Goal: Task Accomplishment & Management: Manage account settings

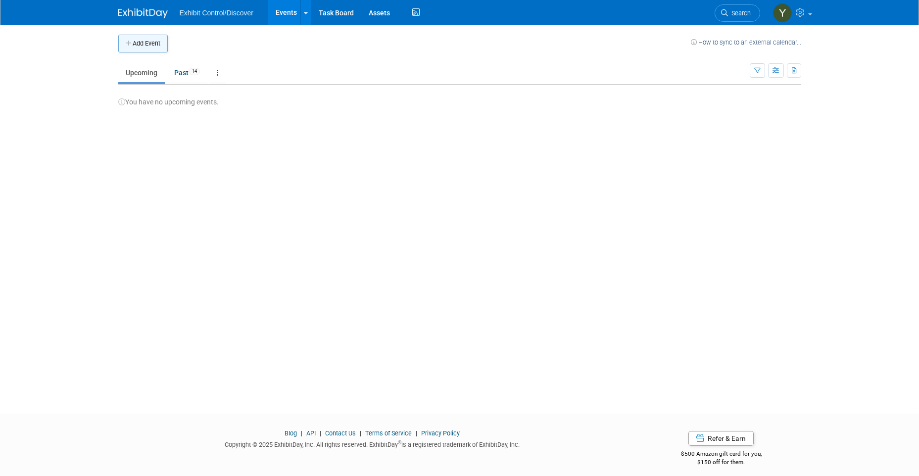
click at [143, 42] on button "Add Event" at bounding box center [143, 44] width 50 height 18
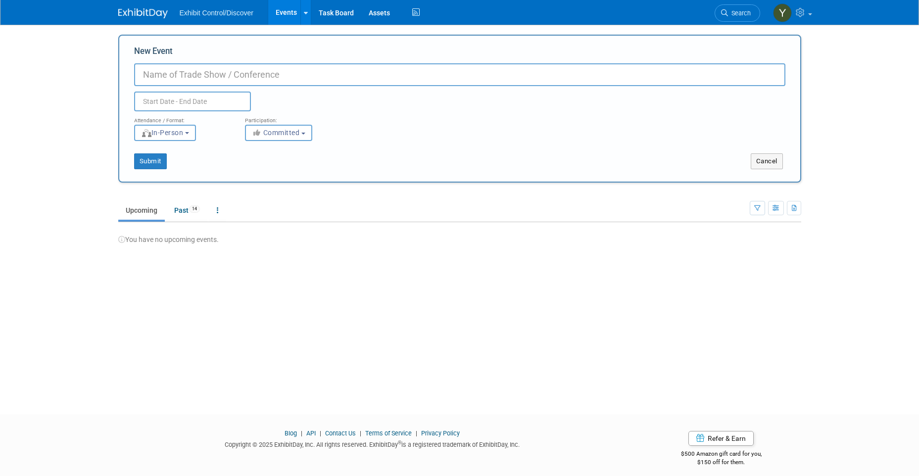
click at [244, 80] on input "New Event" at bounding box center [460, 74] width 652 height 23
type input "National Black MBA Conference"
click at [170, 101] on input "text" at bounding box center [192, 102] width 117 height 20
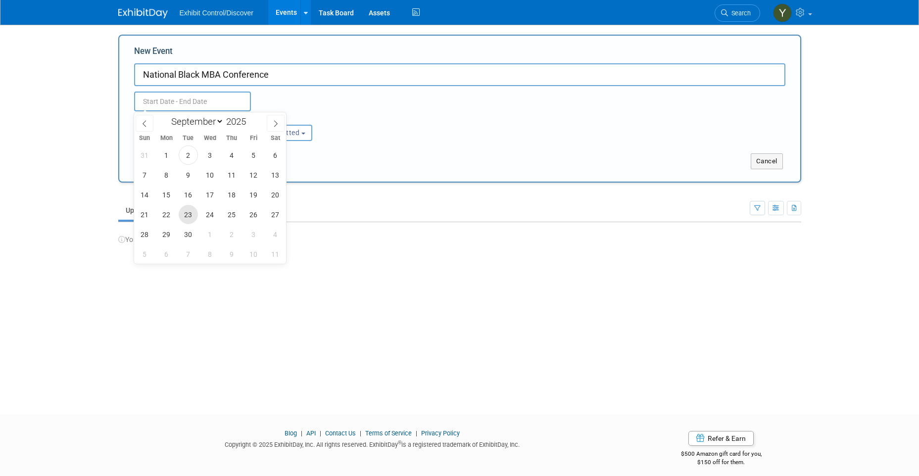
click at [185, 215] on span "23" at bounding box center [188, 214] width 19 height 19
click at [246, 211] on span "26" at bounding box center [253, 214] width 19 height 19
type input "[DATE] to [DATE]"
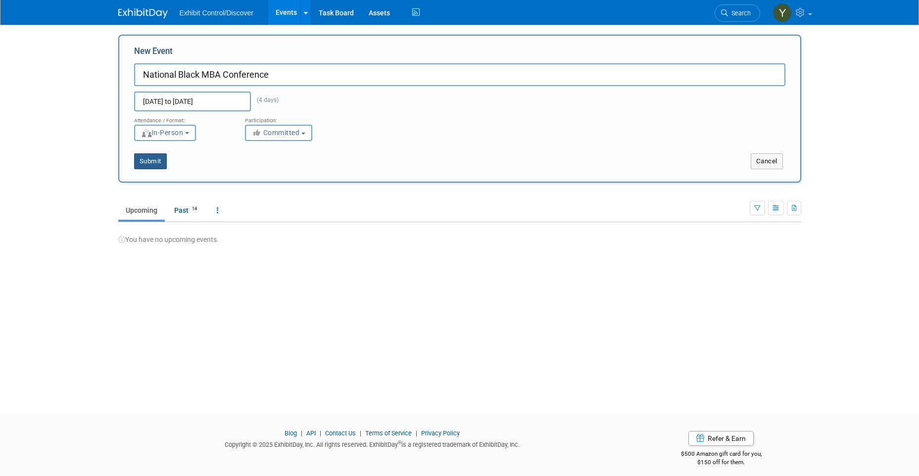
click at [155, 162] on button "Submit" at bounding box center [150, 161] width 33 height 16
type input "National Black MBA Conference"
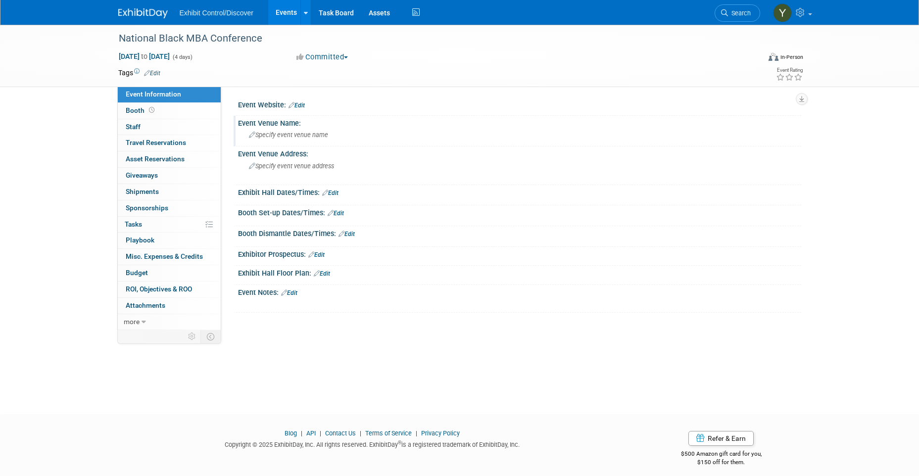
click at [291, 133] on span "Specify event venue name" at bounding box center [288, 134] width 79 height 7
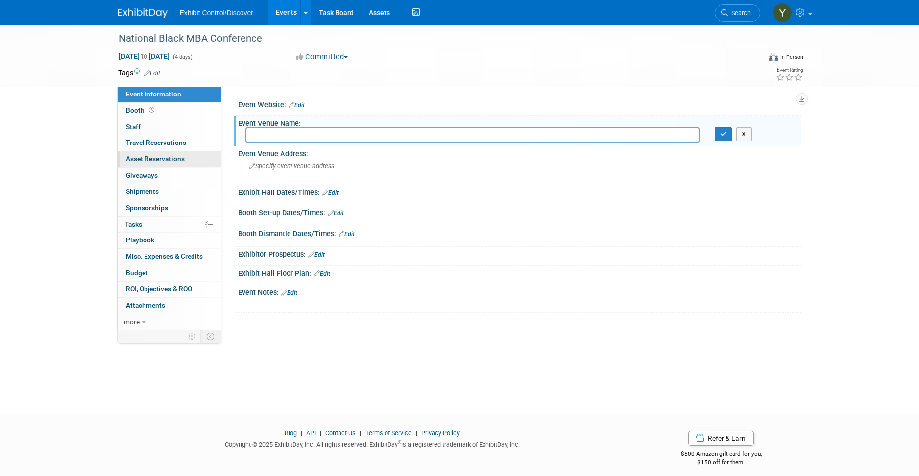
click at [150, 160] on span "Asset Reservations 0" at bounding box center [155, 159] width 59 height 8
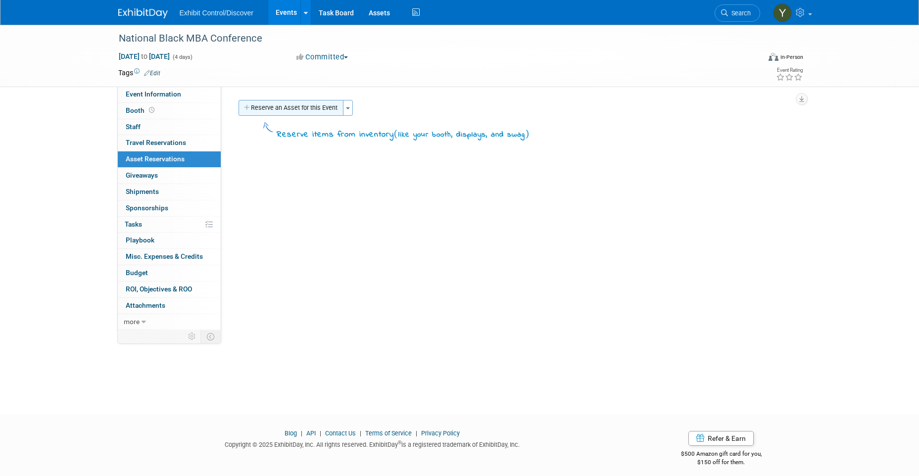
click at [317, 109] on button "Reserve an Asset for this Event" at bounding box center [291, 108] width 105 height 16
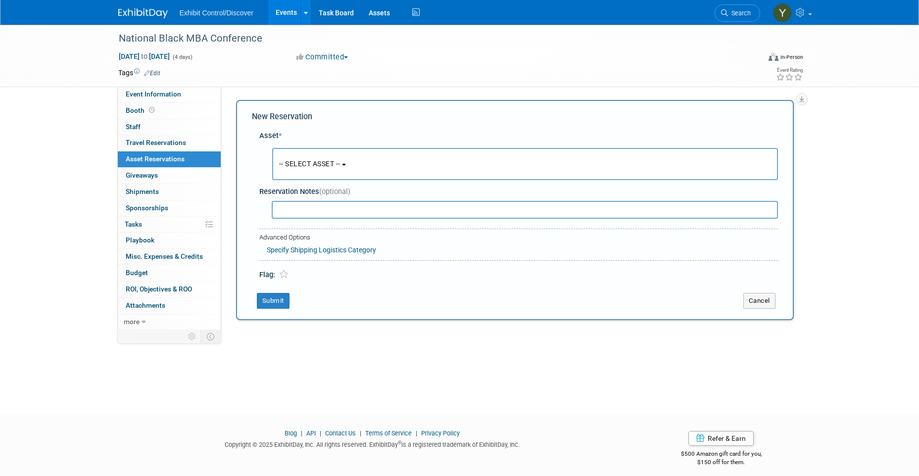
scroll to position [7, 0]
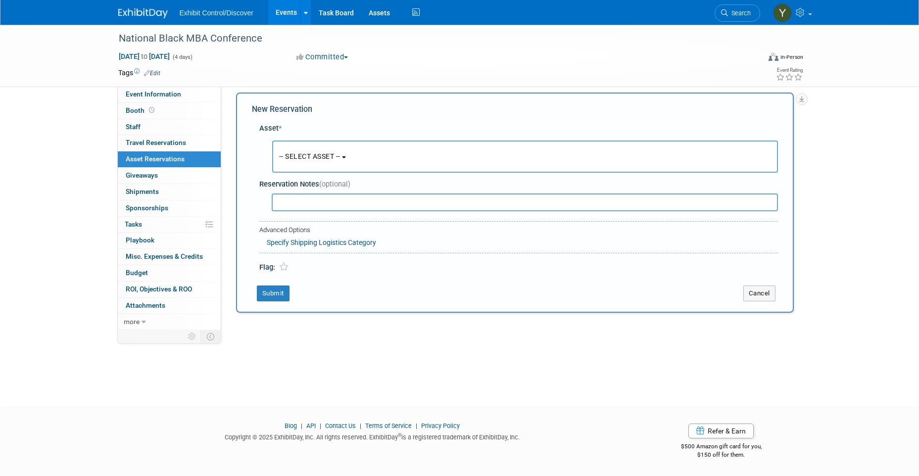
click at [328, 158] on span "-- SELECT ASSET --" at bounding box center [309, 156] width 61 height 8
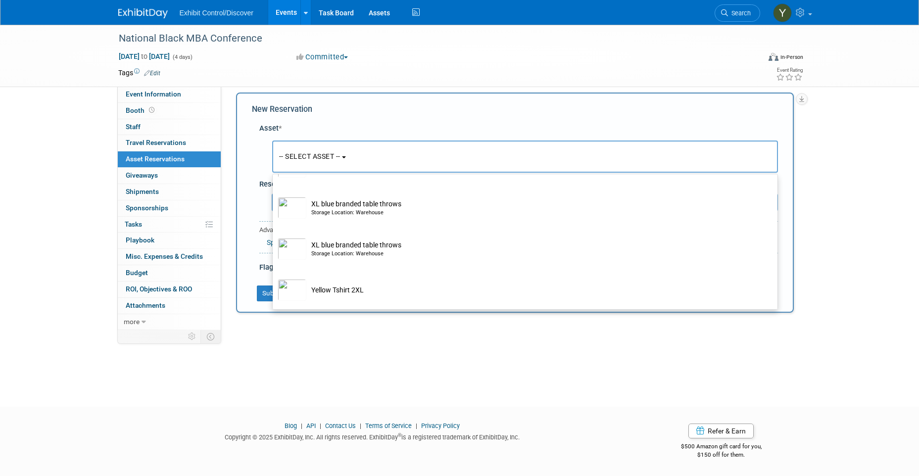
scroll to position [8309, 0]
click at [528, 352] on div "National Black MBA Conference Sep 23, 2025 to Sep 26, 2025 (4 days) Sep 23, 202…" at bounding box center [459, 203] width 919 height 372
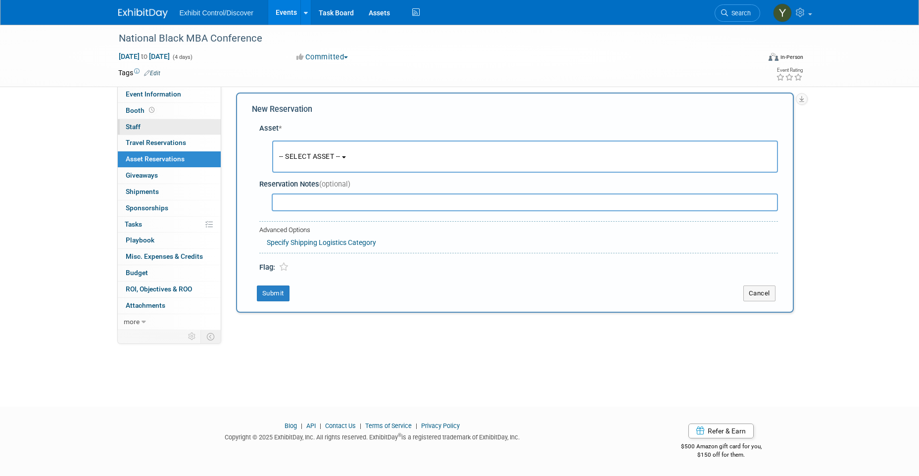
click at [151, 129] on link "0 Staff 0" at bounding box center [169, 127] width 103 height 16
